Goal: Navigation & Orientation: Find specific page/section

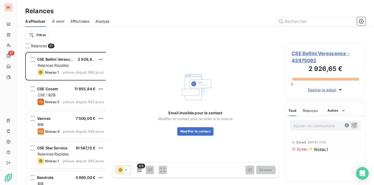
scroll to position [135, 79]
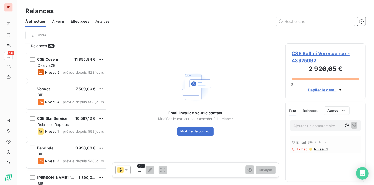
click at [52, 19] on span "À venir" at bounding box center [58, 21] width 12 height 5
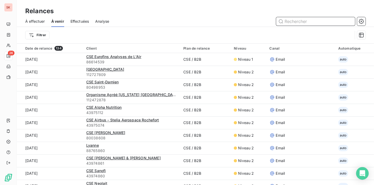
click at [30, 19] on span "À effectuer" at bounding box center [35, 21] width 20 height 5
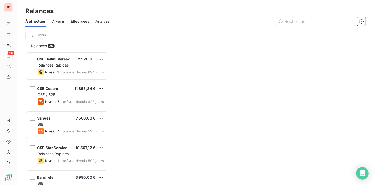
scroll to position [135, 79]
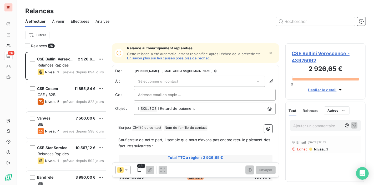
click at [74, 19] on span "Effectuées" at bounding box center [80, 21] width 19 height 5
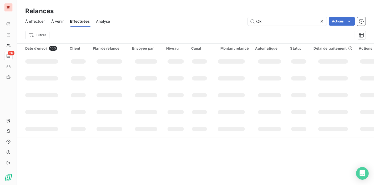
click at [97, 19] on span "Analyse" at bounding box center [103, 21] width 14 height 5
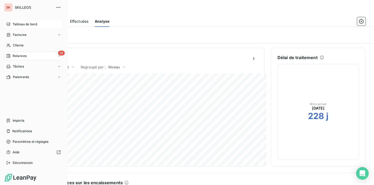
click at [14, 22] on span "Tableau de bord" at bounding box center [25, 24] width 24 height 5
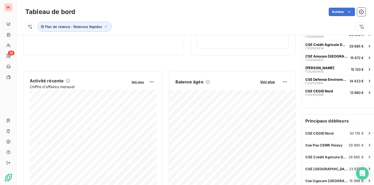
scroll to position [88, 0]
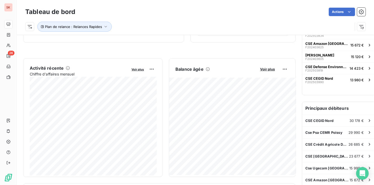
click at [164, 24] on div "Plan de relance : Relances Rapides" at bounding box center [189, 27] width 328 height 10
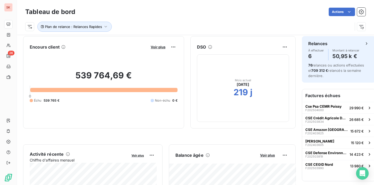
scroll to position [0, 0]
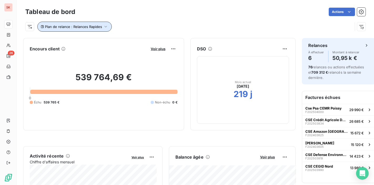
click at [90, 25] on span "Plan de relance : Relances Rapides" at bounding box center [73, 26] width 57 height 4
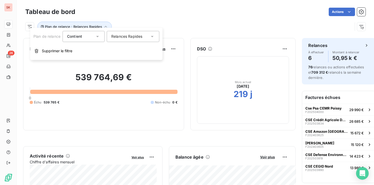
click at [298, 23] on div "Plan de relance : Relances Rapides" at bounding box center [189, 27] width 328 height 10
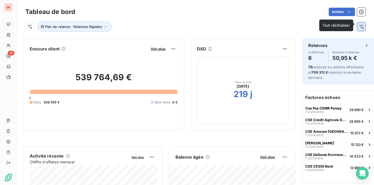
click at [360, 24] on icon "button" at bounding box center [361, 26] width 5 height 5
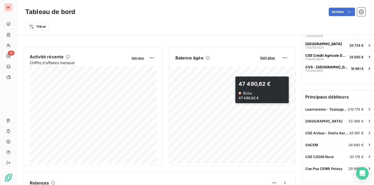
scroll to position [117, 0]
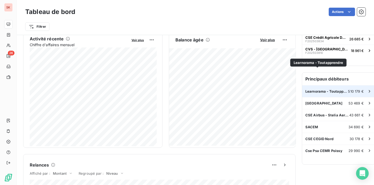
click at [332, 89] on span "Learnorama - Toutapprendre" at bounding box center [327, 91] width 43 height 4
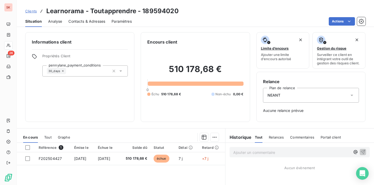
click at [191, 8] on div "Clients Learnorama - Toutapprendre - 189594020" at bounding box center [195, 10] width 357 height 9
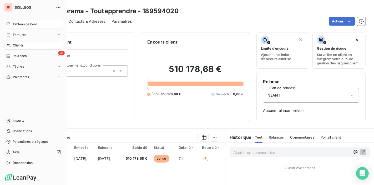
click at [19, 22] on span "Tableau de bord" at bounding box center [25, 24] width 24 height 5
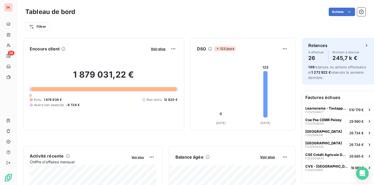
click at [161, 8] on div "Actions" at bounding box center [224, 12] width 284 height 8
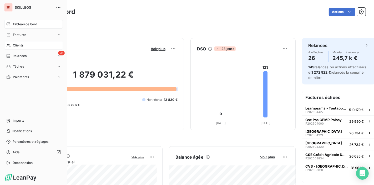
click at [18, 43] on span "Clients" at bounding box center [18, 45] width 11 height 5
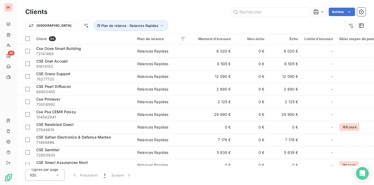
scroll to position [669, 0]
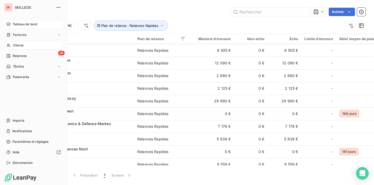
click at [16, 22] on span "Tableau de bord" at bounding box center [25, 24] width 24 height 5
